Goal: Complete application form

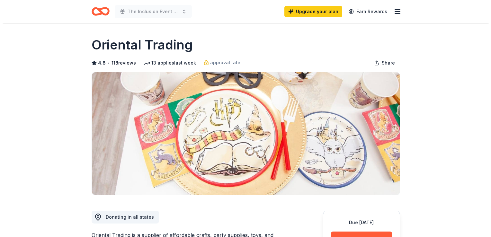
scroll to position [161, 0]
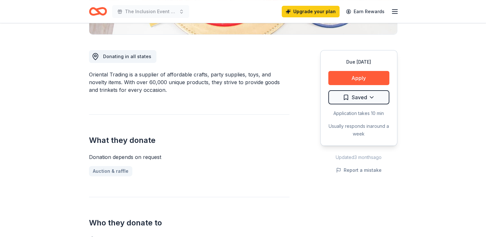
click at [362, 79] on button "Apply" at bounding box center [358, 78] width 61 height 14
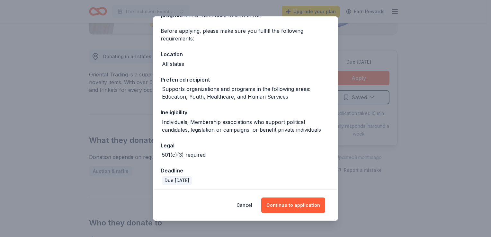
scroll to position [46, 0]
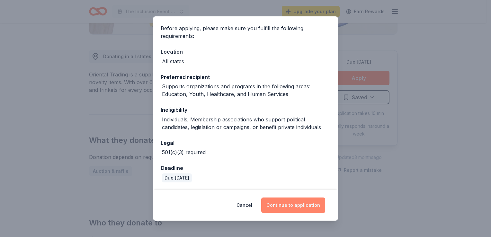
click at [292, 207] on button "Continue to application" at bounding box center [293, 204] width 64 height 15
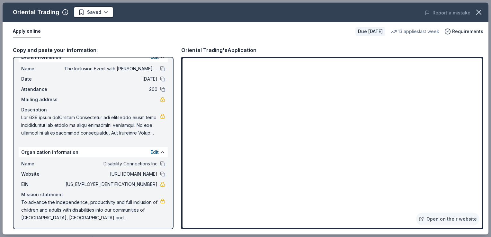
scroll to position [0, 0]
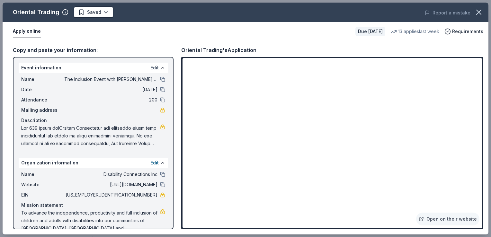
click at [150, 67] on button "Edit" at bounding box center [154, 68] width 8 height 8
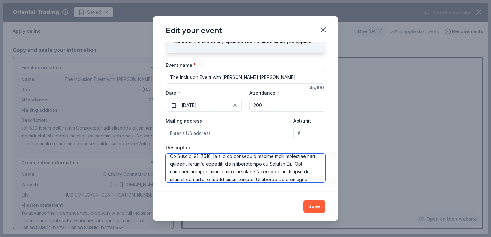
scroll to position [254, 0]
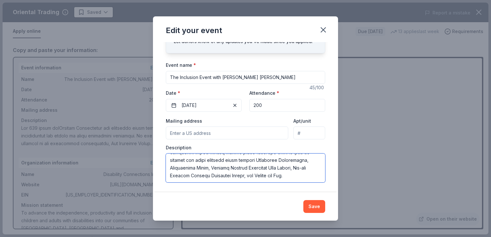
drag, startPoint x: 170, startPoint y: 159, endPoint x: 279, endPoint y: 182, distance: 111.0
click at [279, 182] on textarea at bounding box center [245, 167] width 159 height 29
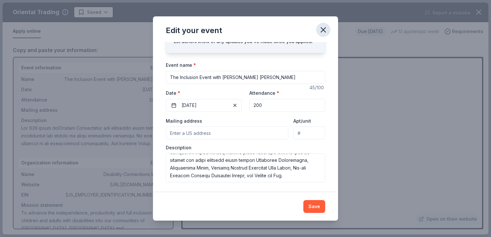
click at [324, 29] on icon "button" at bounding box center [323, 30] width 4 height 4
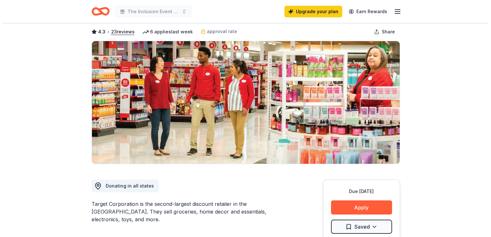
scroll to position [193, 0]
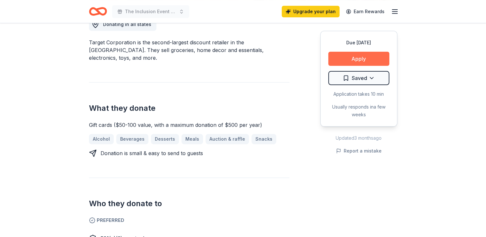
click at [364, 60] on button "Apply" at bounding box center [358, 59] width 61 height 14
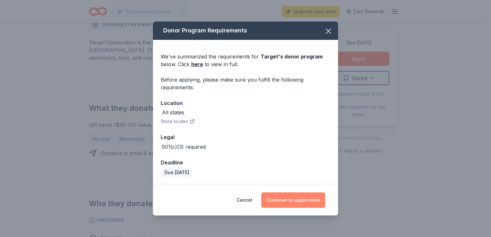
click at [299, 200] on button "Continue to application" at bounding box center [293, 199] width 64 height 15
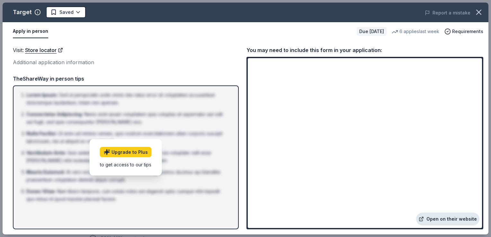
click at [450, 218] on link "Open on their website" at bounding box center [447, 219] width 63 height 13
